Goal: Transaction & Acquisition: Purchase product/service

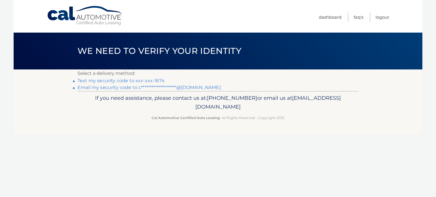
click at [137, 81] on link "Text my security code to xxx-xxx-1674" at bounding box center [121, 80] width 87 height 5
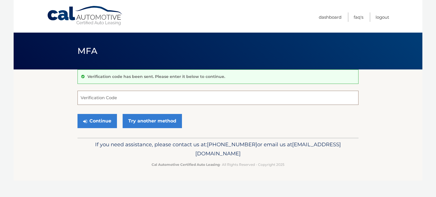
click at [124, 101] on input "Verification Code" at bounding box center [218, 98] width 281 height 14
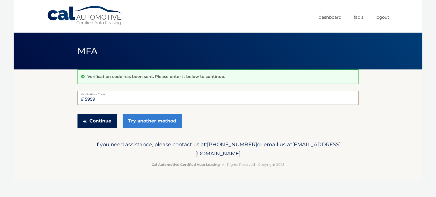
type input "615959"
click at [89, 124] on button "Continue" at bounding box center [97, 121] width 39 height 14
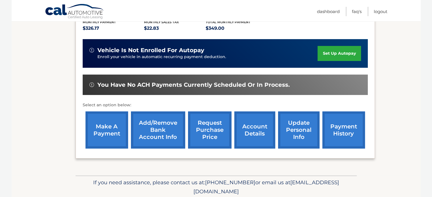
scroll to position [125, 0]
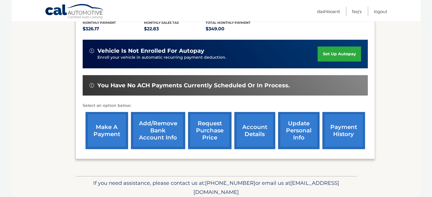
click at [105, 137] on link "make a payment" at bounding box center [106, 130] width 43 height 37
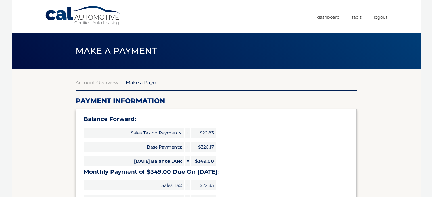
select select "NTAwZjhhMTctYjU3ZC00NmU1LTk0NzUtNzNmYzQ2OTZkYjMw"
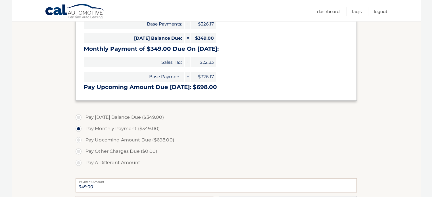
scroll to position [122, 0]
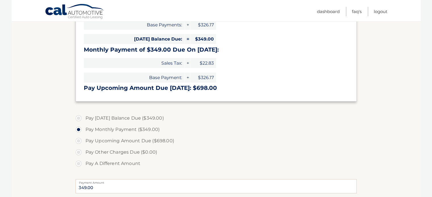
click at [309, 114] on label "Pay Today's Balance Due ($349.00)" at bounding box center [216, 118] width 281 height 11
click at [83, 114] on input "Pay Today's Balance Due ($349.00)" at bounding box center [81, 117] width 6 height 9
radio input "true"
click at [136, 128] on label "Pay Monthly Payment ($349.00)" at bounding box center [216, 129] width 281 height 11
click at [83, 128] on input "Pay Monthly Payment ($349.00)" at bounding box center [81, 128] width 6 height 9
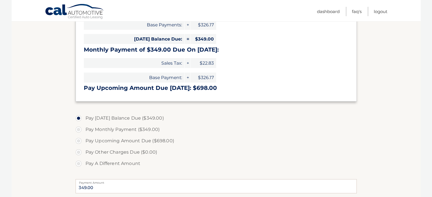
radio input "true"
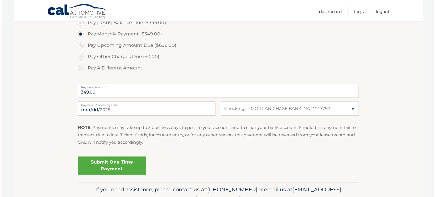
scroll to position [219, 0]
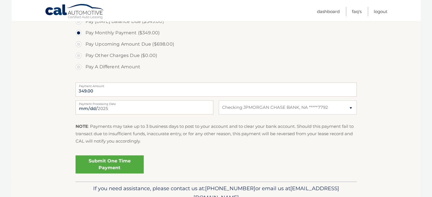
click at [122, 160] on link "Submit One Time Payment" at bounding box center [110, 165] width 68 height 18
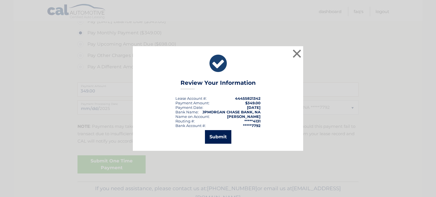
click at [221, 135] on button "Submit" at bounding box center [218, 137] width 26 height 14
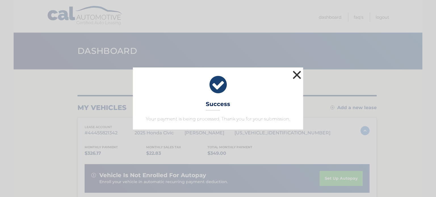
click at [297, 77] on button "×" at bounding box center [296, 74] width 11 height 11
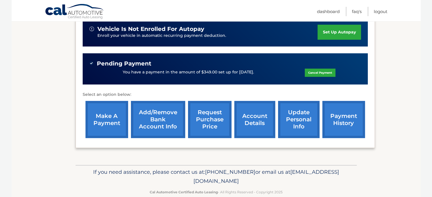
scroll to position [165, 0]
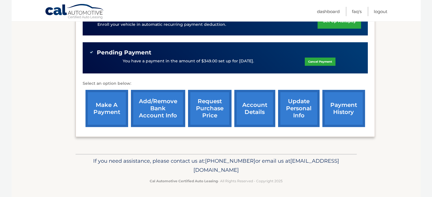
click at [337, 113] on link "payment history" at bounding box center [343, 108] width 43 height 37
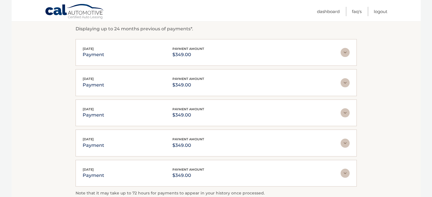
scroll to position [101, 0]
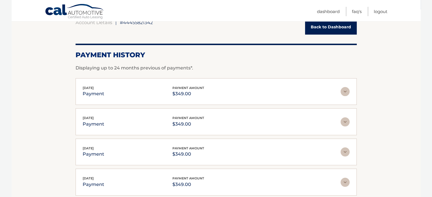
scroll to position [0, 0]
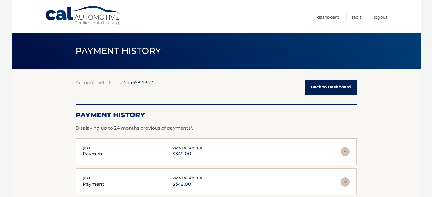
click at [322, 87] on link "Back to Dashboard" at bounding box center [331, 87] width 52 height 15
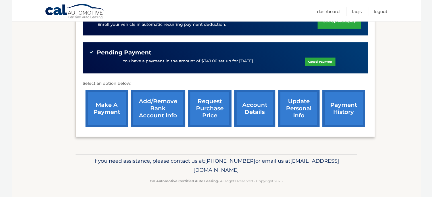
scroll to position [164, 0]
click at [250, 110] on link "account details" at bounding box center [254, 108] width 41 height 37
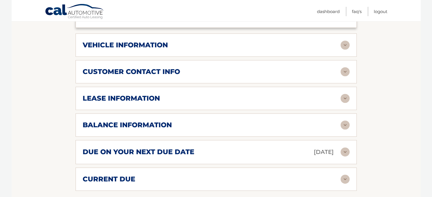
scroll to position [280, 0]
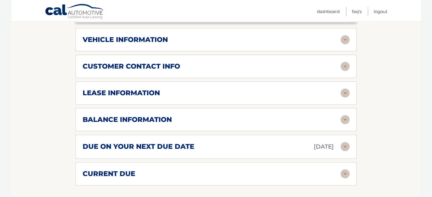
click at [202, 42] on div "vehicle information" at bounding box center [216, 39] width 267 height 9
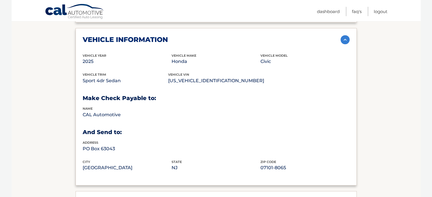
click at [202, 42] on div "vehicle information" at bounding box center [216, 39] width 267 height 9
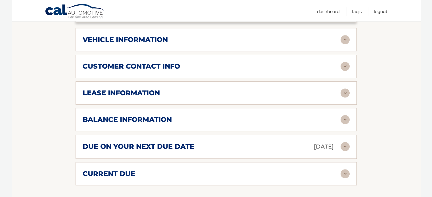
click at [175, 97] on div "lease information" at bounding box center [212, 93] width 258 height 9
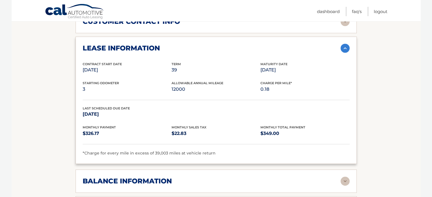
scroll to position [326, 0]
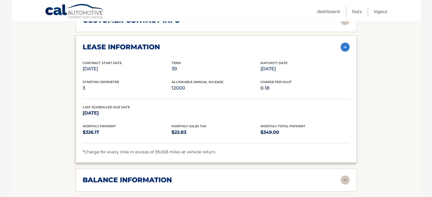
click at [210, 51] on div "lease information" at bounding box center [212, 47] width 258 height 9
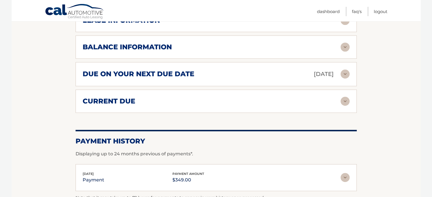
scroll to position [353, 0]
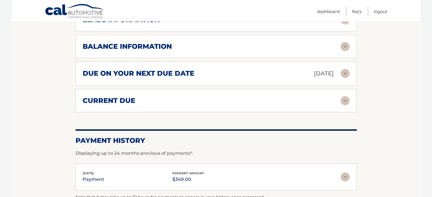
click at [210, 51] on div "balance information" at bounding box center [212, 46] width 258 height 9
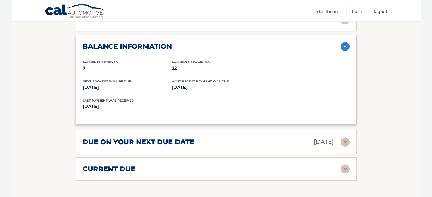
click at [210, 51] on div "balance information" at bounding box center [212, 46] width 258 height 9
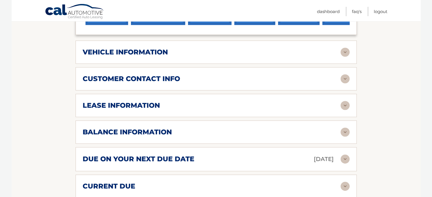
scroll to position [268, 0]
click at [187, 110] on div "lease information" at bounding box center [212, 105] width 258 height 9
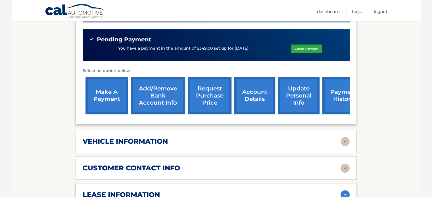
scroll to position [177, 0]
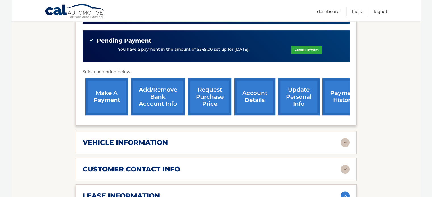
click at [256, 105] on link "account details" at bounding box center [254, 96] width 41 height 37
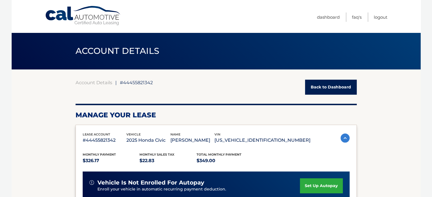
click at [343, 88] on link "Back to Dashboard" at bounding box center [331, 87] width 52 height 15
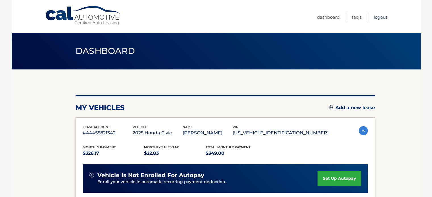
click at [377, 20] on link "Logout" at bounding box center [381, 16] width 14 height 9
